Goal: Navigation & Orientation: Find specific page/section

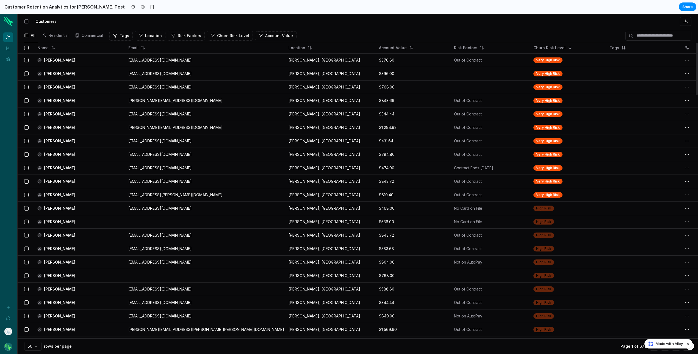
click at [75, 18] on div "Customers" at bounding box center [363, 21] width 656 height 9
click at [9, 49] on icon at bounding box center [8, 48] width 4 height 4
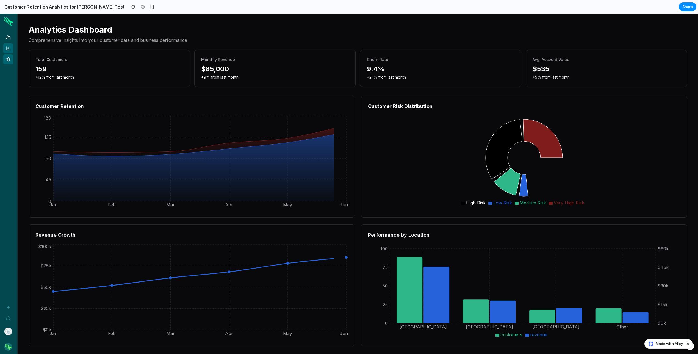
click at [8, 58] on icon at bounding box center [8, 59] width 4 height 4
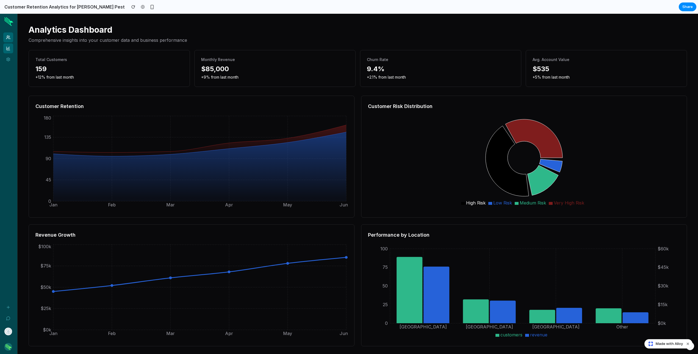
click at [10, 37] on icon at bounding box center [8, 37] width 4 height 4
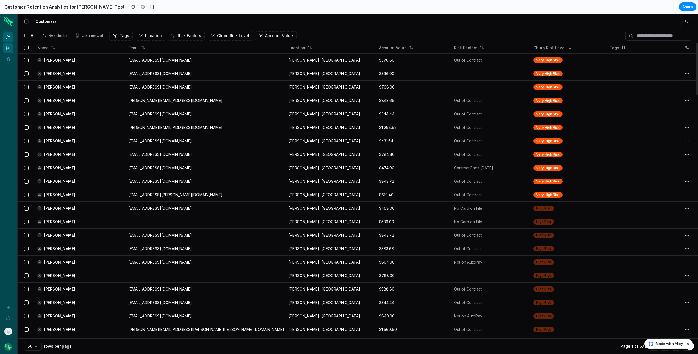
click at [10, 44] on link "Analytics" at bounding box center [8, 48] width 10 height 10
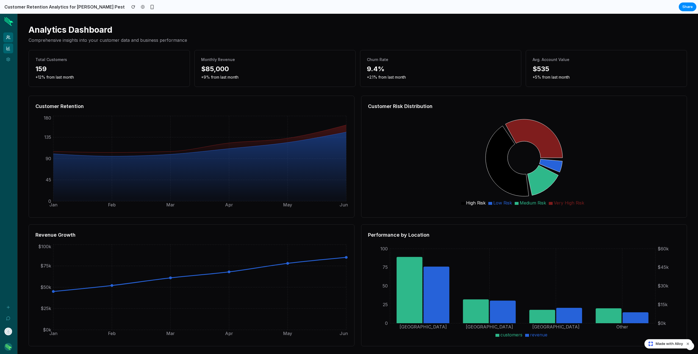
click at [10, 37] on icon at bounding box center [8, 37] width 4 height 4
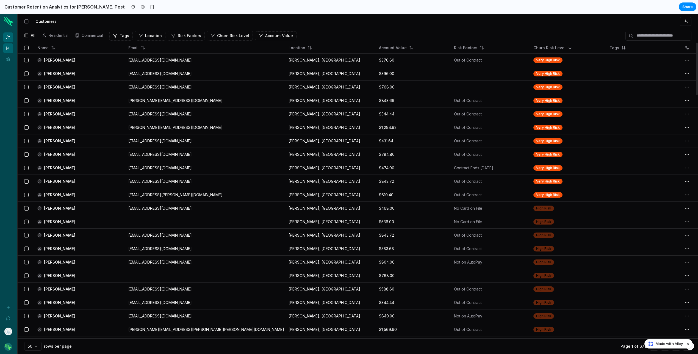
click at [8, 49] on icon at bounding box center [8, 48] width 4 height 4
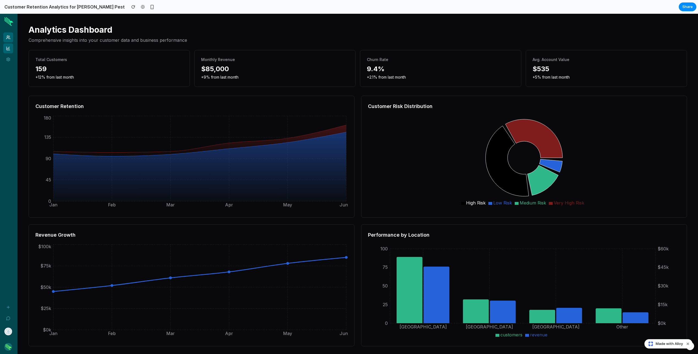
click at [6, 34] on link "Customers" at bounding box center [8, 37] width 10 height 10
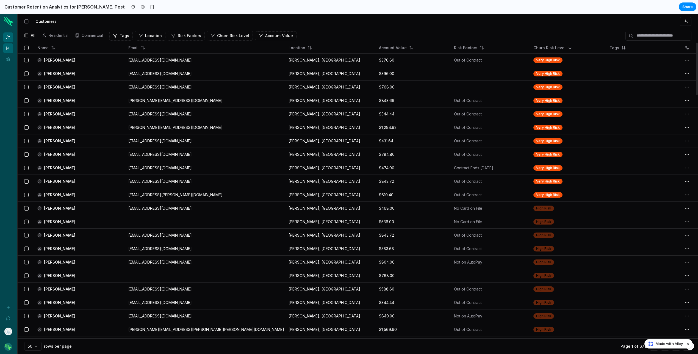
click at [9, 50] on icon at bounding box center [8, 48] width 4 height 4
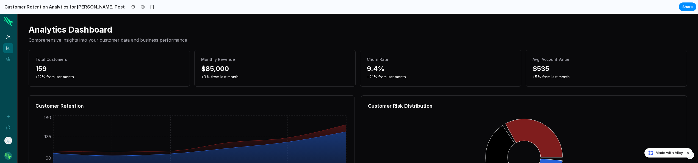
click at [336, 28] on h1 "Analytics Dashboard" at bounding box center [358, 30] width 658 height 10
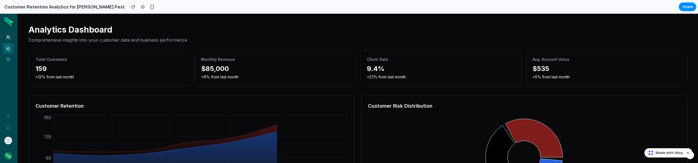
click at [273, 34] on h1 "Analytics Dashboard" at bounding box center [358, 30] width 658 height 10
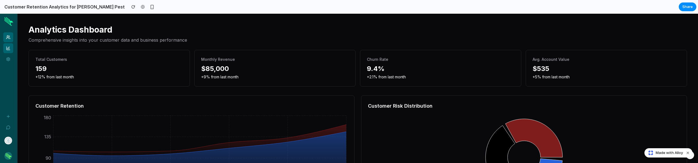
click at [9, 35] on link "Customers" at bounding box center [8, 37] width 10 height 10
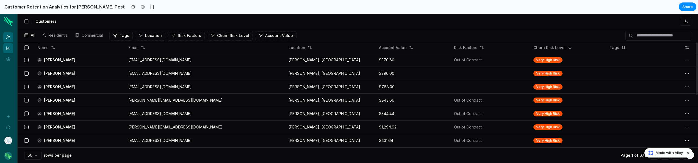
click at [10, 49] on icon at bounding box center [8, 48] width 4 height 4
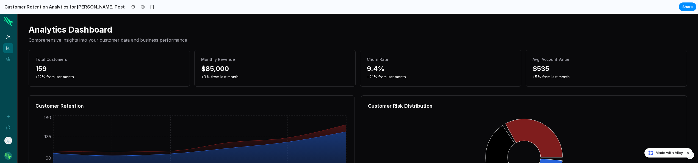
click at [2, 37] on div "Customers Analytics Settings" at bounding box center [8, 48] width 17 height 38
click at [9, 37] on icon at bounding box center [8, 37] width 4 height 4
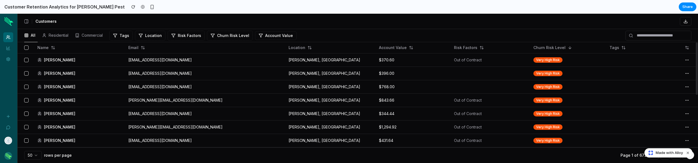
click at [151, 27] on div "Customers" at bounding box center [358, 21] width 680 height 15
